Goal: Transaction & Acquisition: Obtain resource

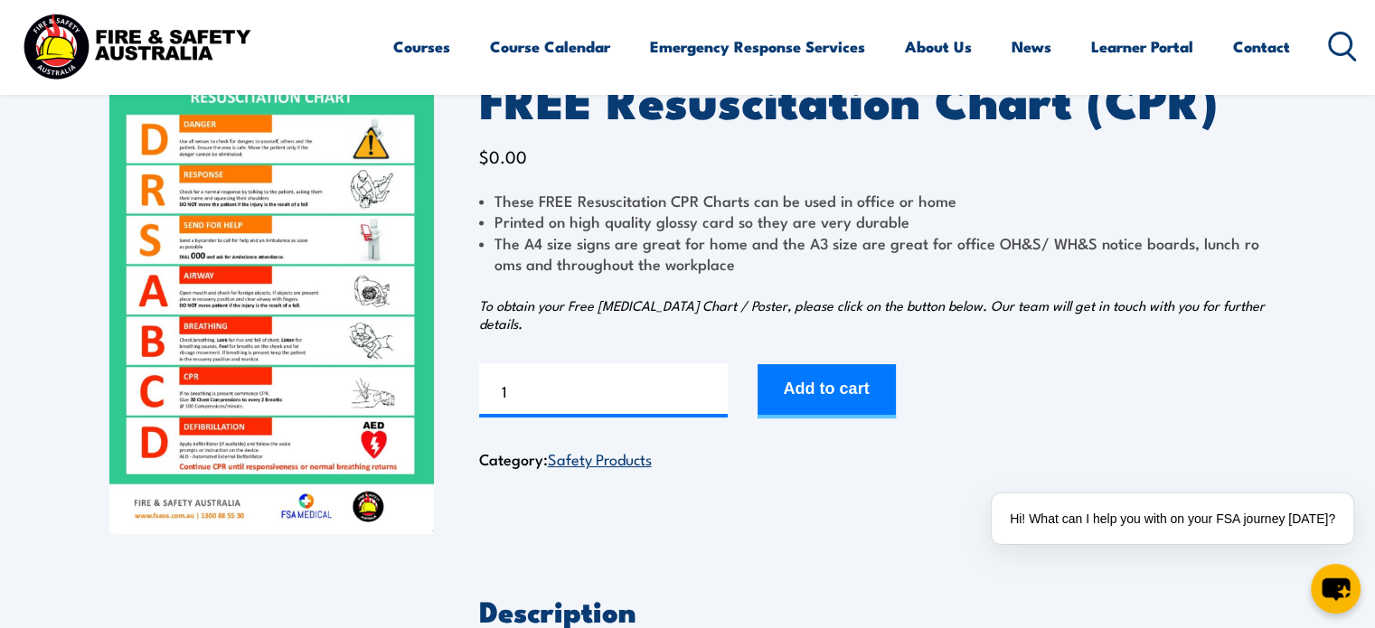
scroll to position [181, 0]
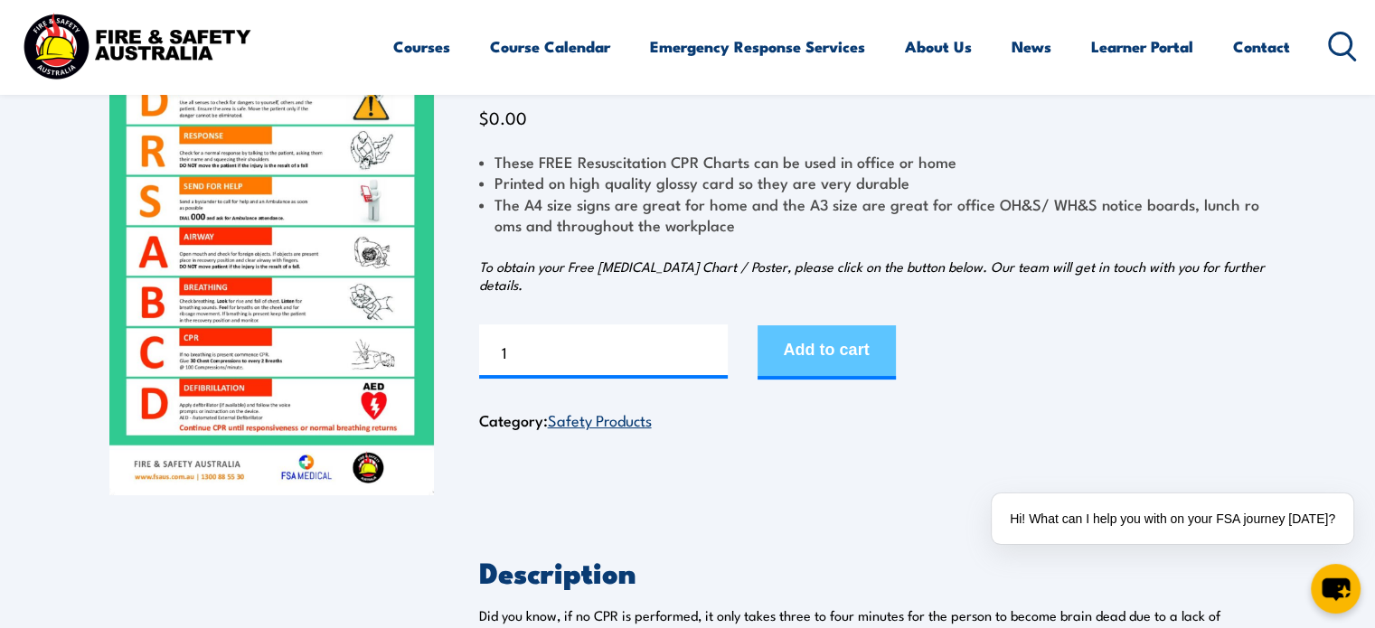
click at [812, 360] on button "Add to cart" at bounding box center [826, 352] width 138 height 54
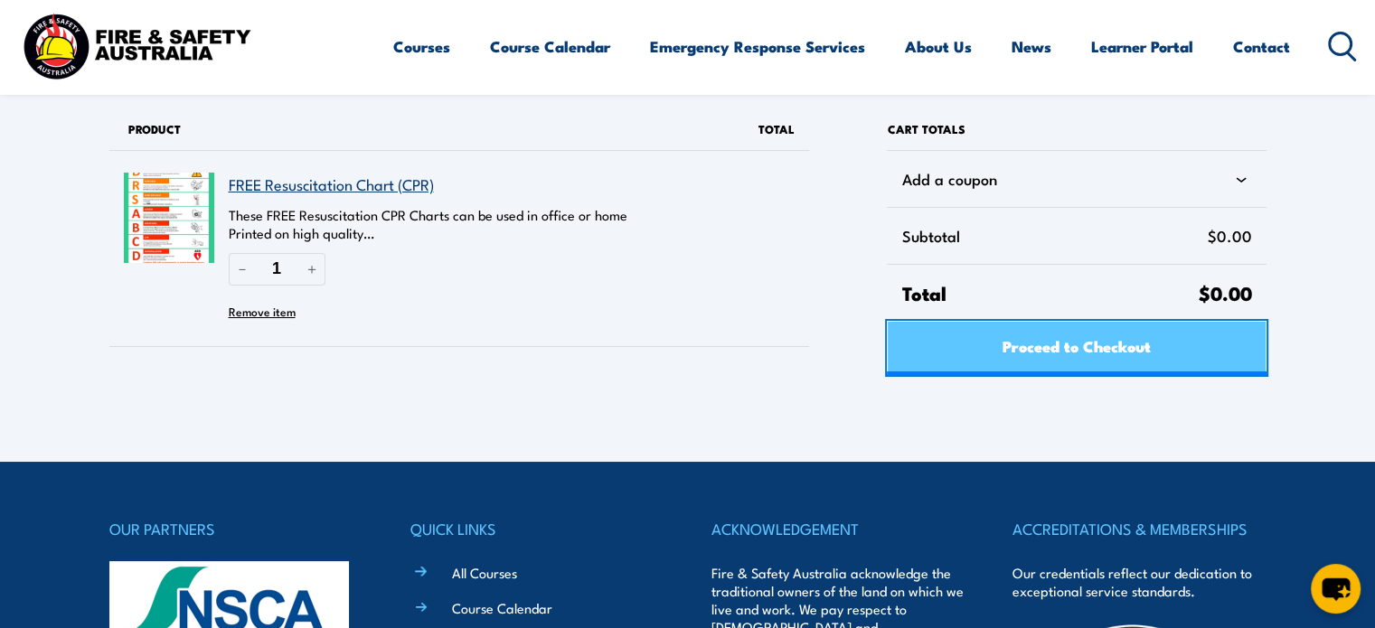
click at [1103, 361] on span "Proceed to Checkout" at bounding box center [1076, 346] width 148 height 48
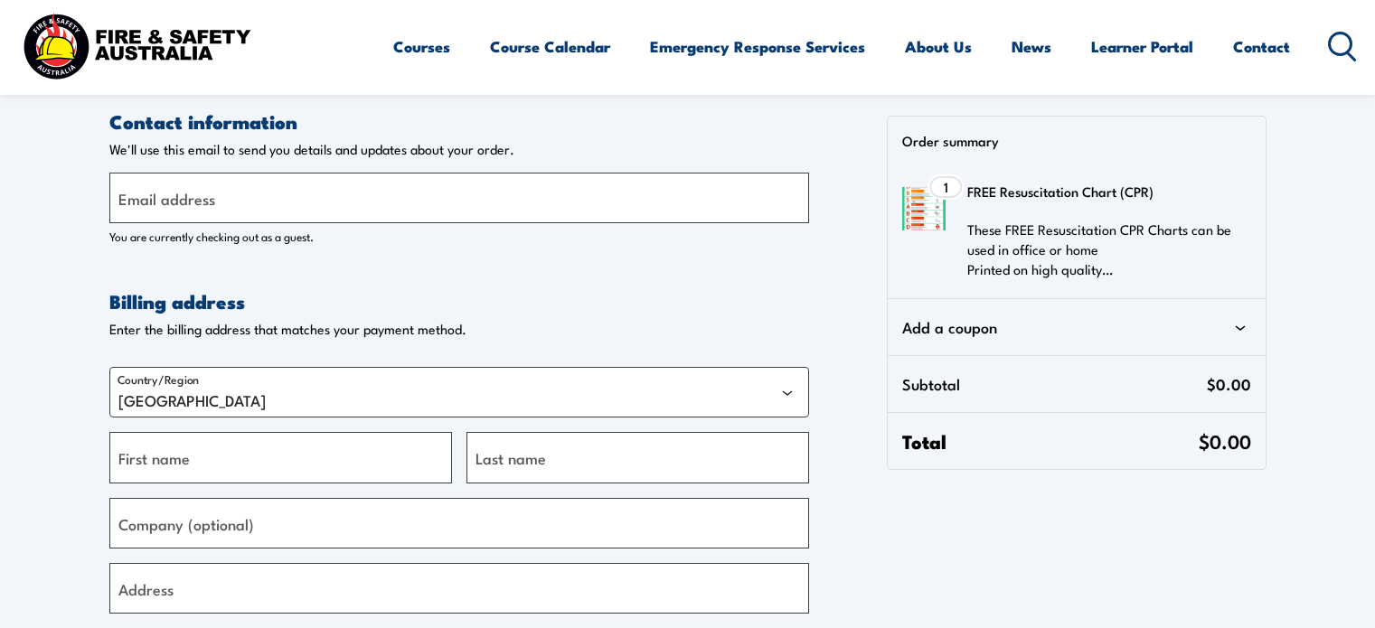
select select "VIC"
